Goal: Task Accomplishment & Management: Use online tool/utility

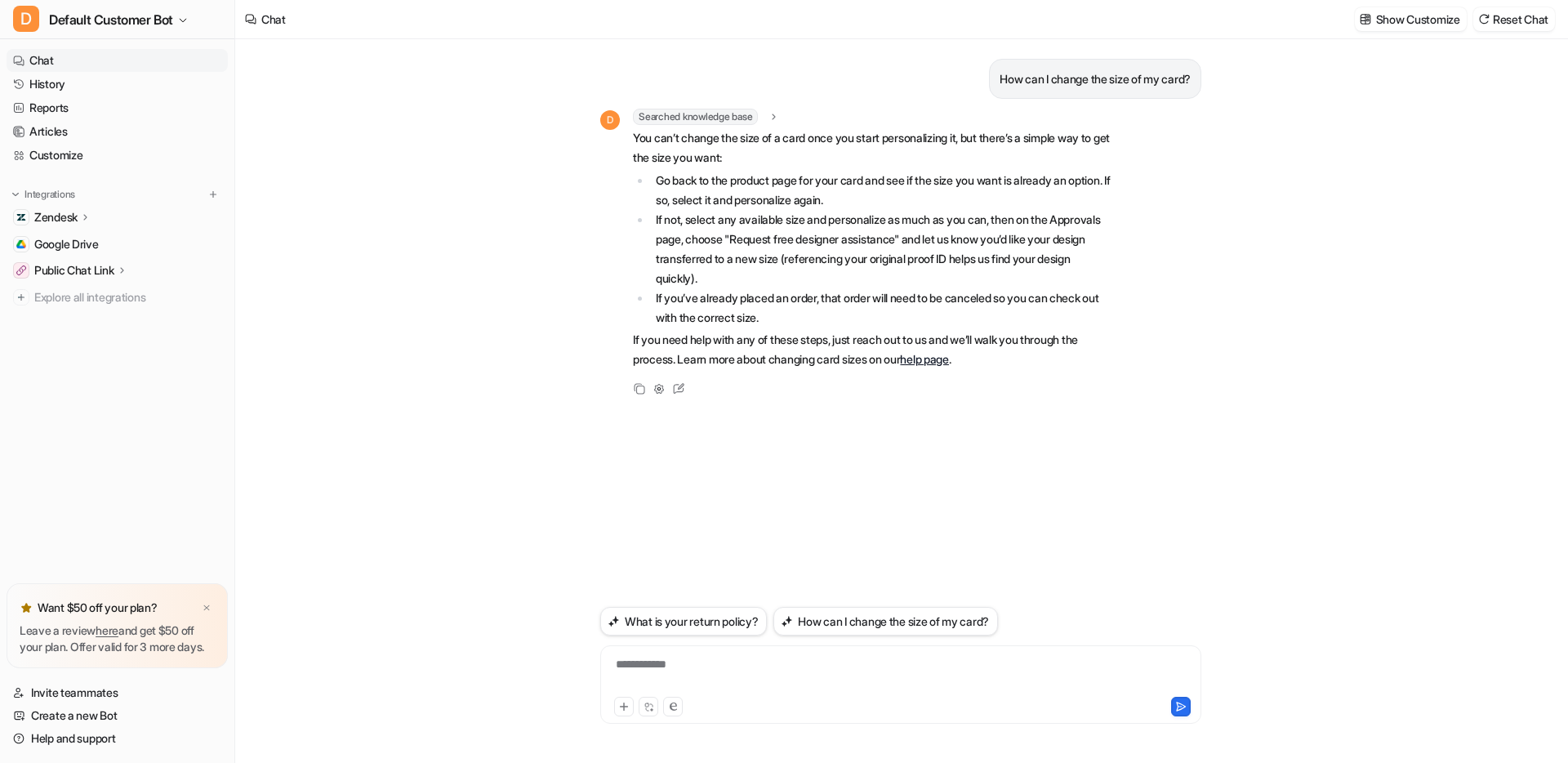
click at [65, 219] on p "Zendesk" at bounding box center [56, 218] width 43 height 16
click at [87, 286] on p "AI Agent" at bounding box center [69, 288] width 43 height 16
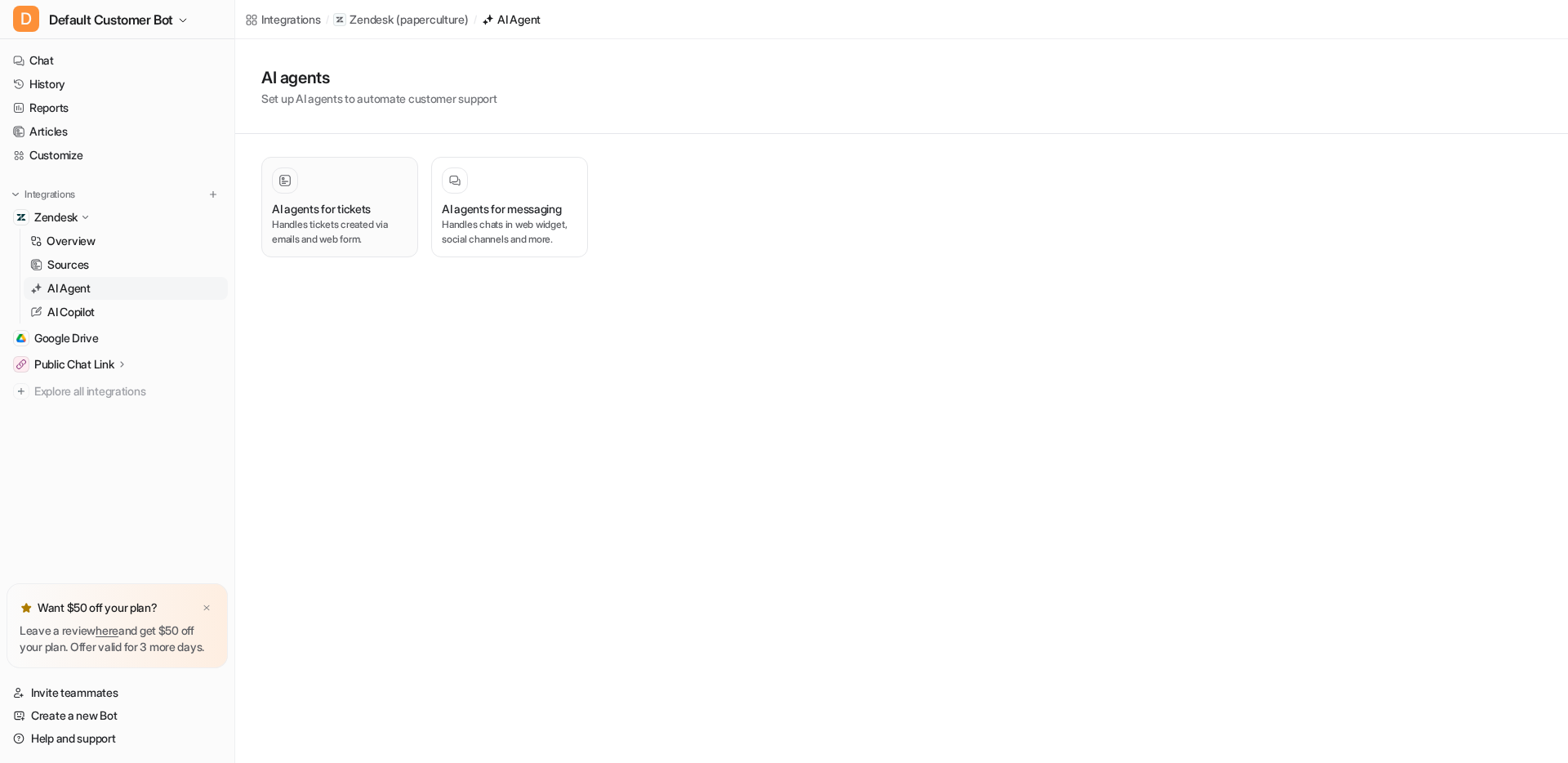
click at [339, 212] on h3 "AI agents for tickets" at bounding box center [321, 209] width 99 height 17
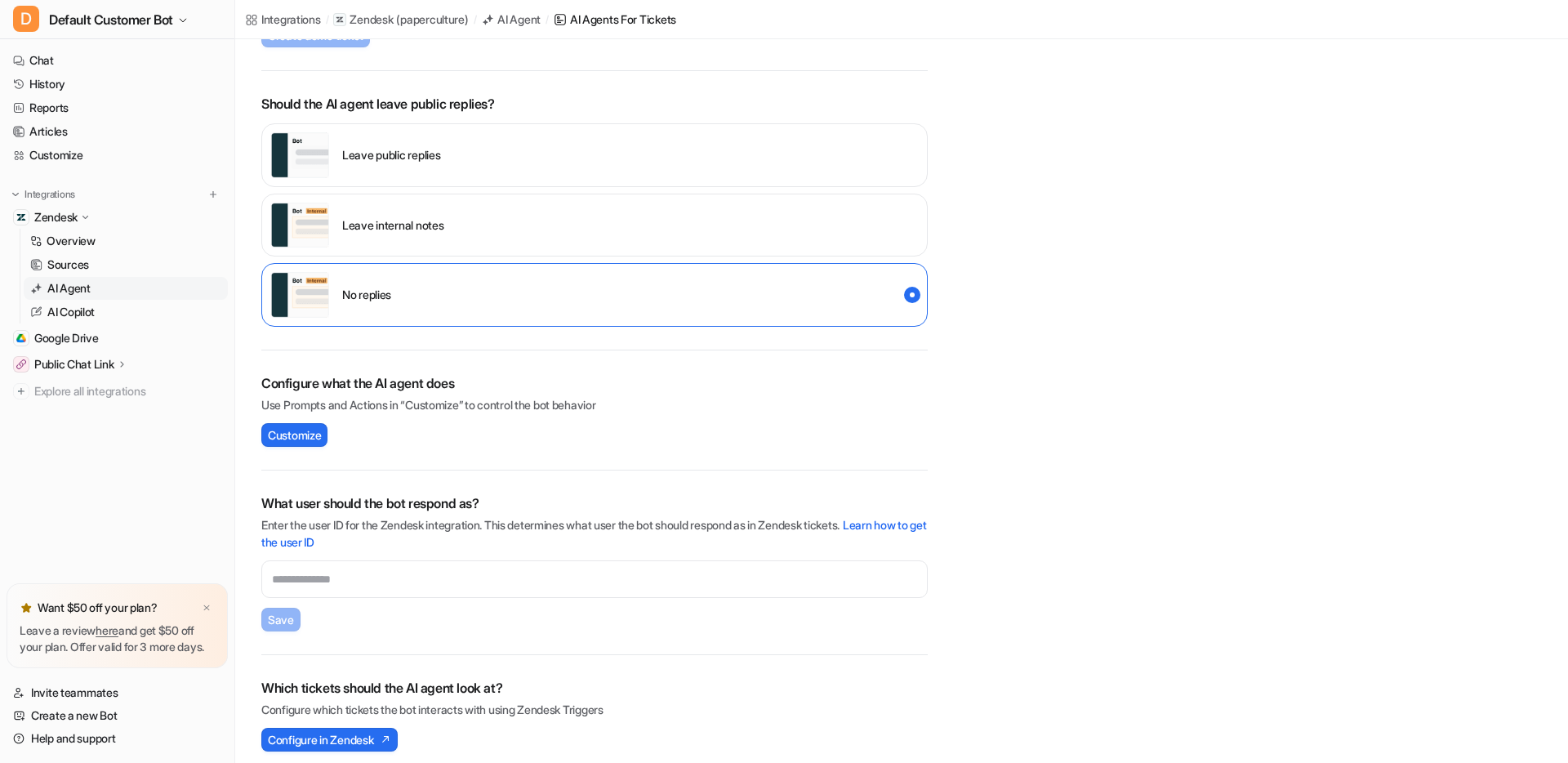
scroll to position [313, 0]
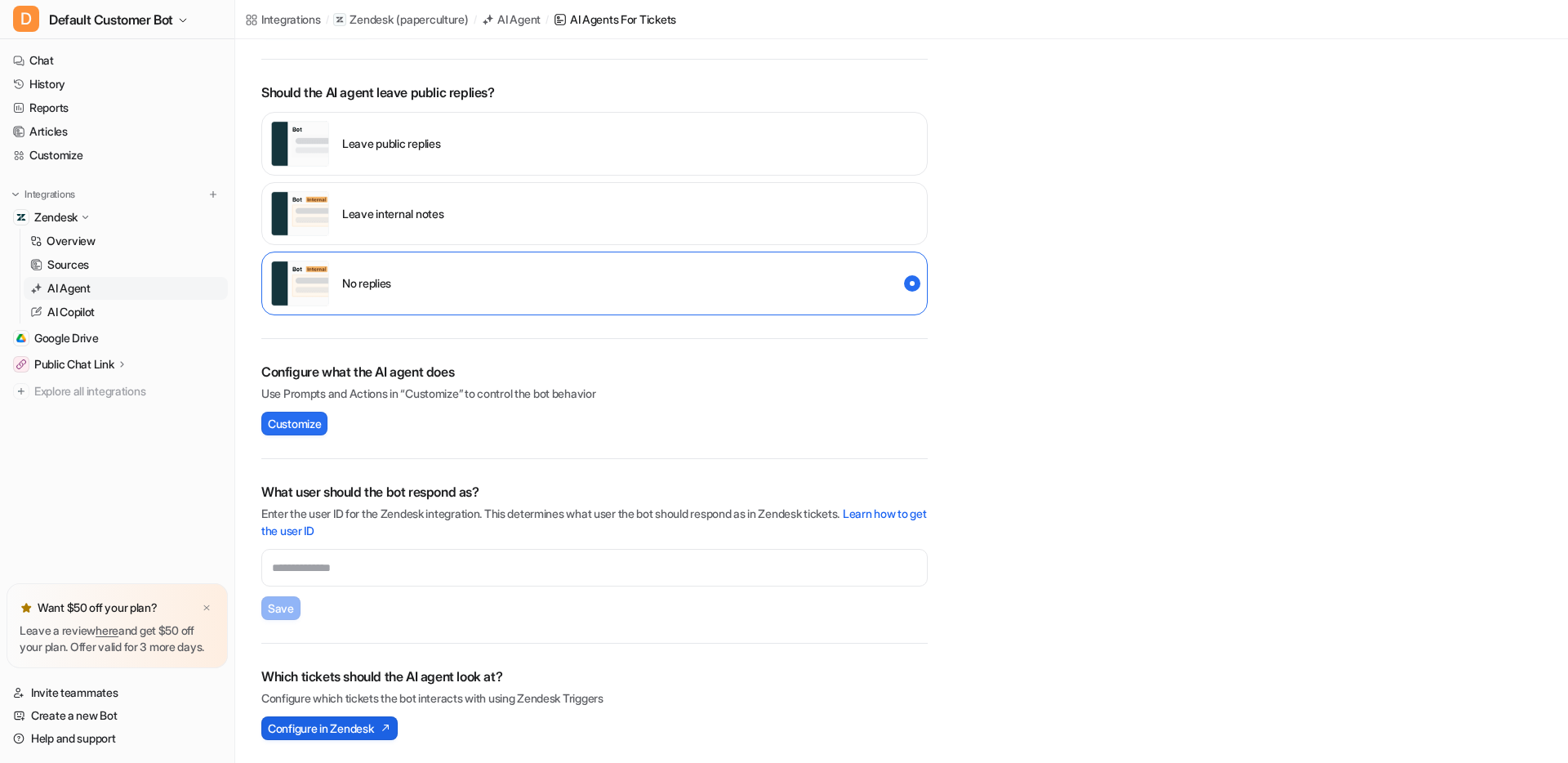
click at [363, 729] on span "Configure in Zendesk" at bounding box center [320, 728] width 106 height 17
